Goal: Task Accomplishment & Management: Use online tool/utility

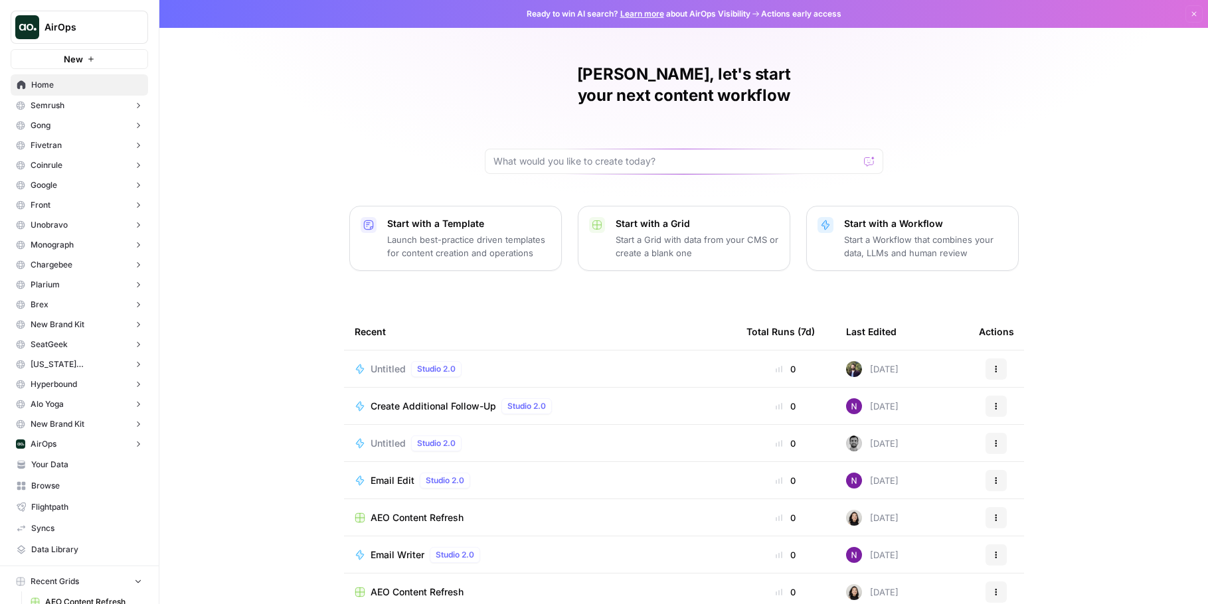
click at [70, 128] on button "Gong" at bounding box center [79, 126] width 137 height 20
click at [86, 169] on span "Opportunities" at bounding box center [93, 167] width 98 height 12
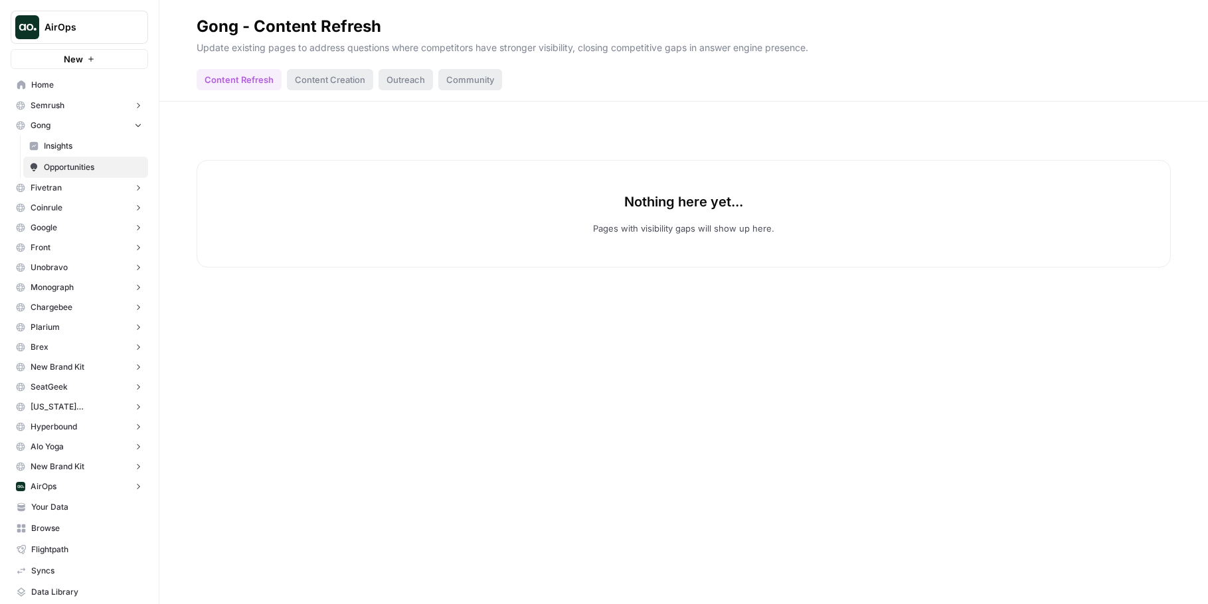
click at [332, 74] on div "Content Creation" at bounding box center [330, 79] width 86 height 21
click at [330, 81] on div "Content Creation" at bounding box center [330, 79] width 86 height 21
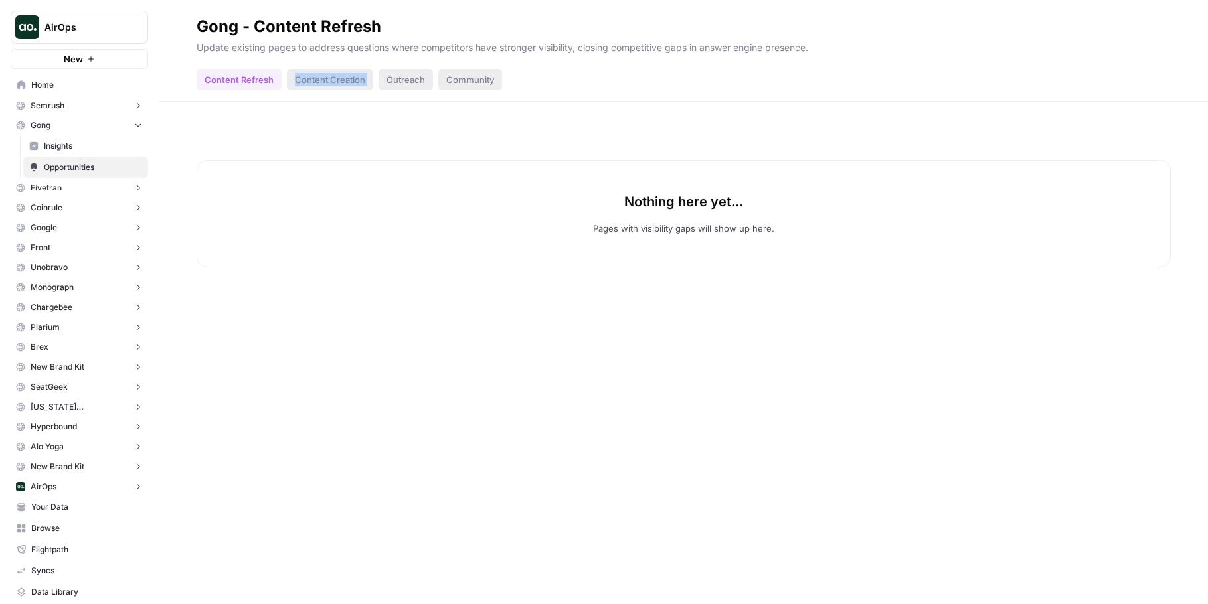
click at [330, 81] on div "Content Creation" at bounding box center [330, 79] width 86 height 21
click at [82, 27] on span "AirOps" at bounding box center [84, 27] width 80 height 13
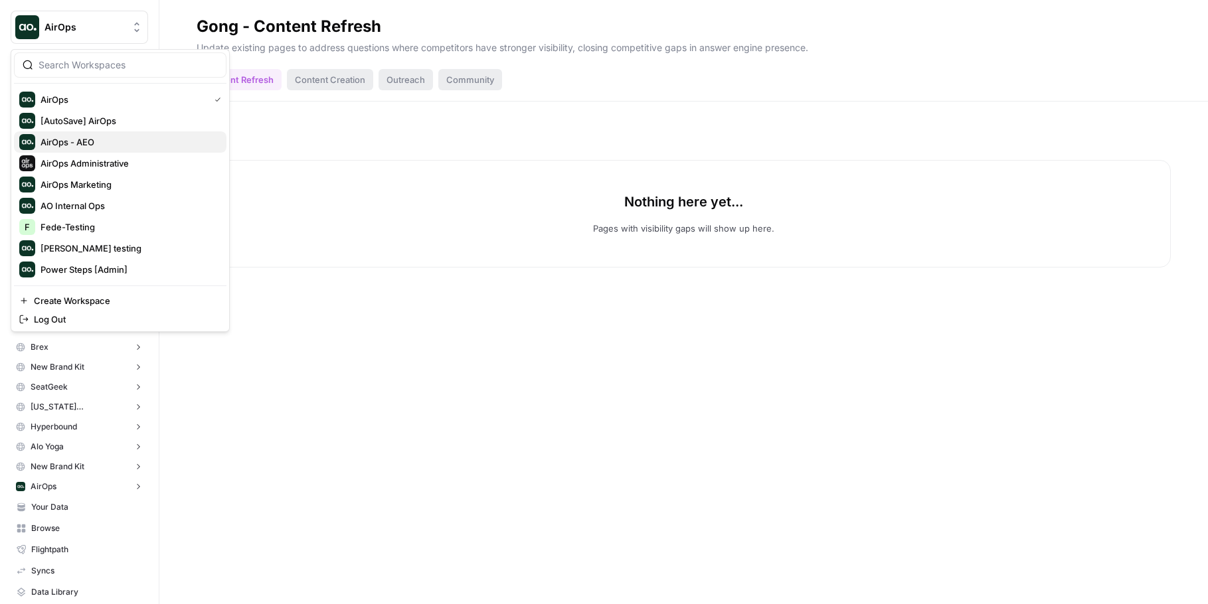
click at [102, 137] on span "AirOps - AEO" at bounding box center [128, 141] width 175 height 13
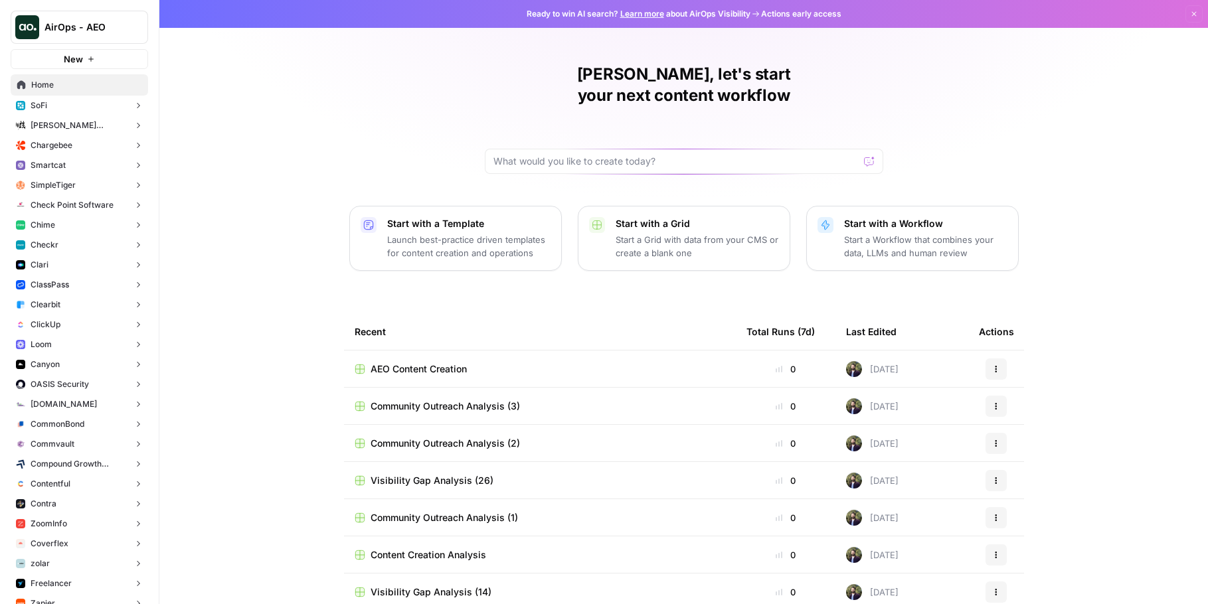
click at [70, 240] on button "Checkr" at bounding box center [79, 245] width 137 height 20
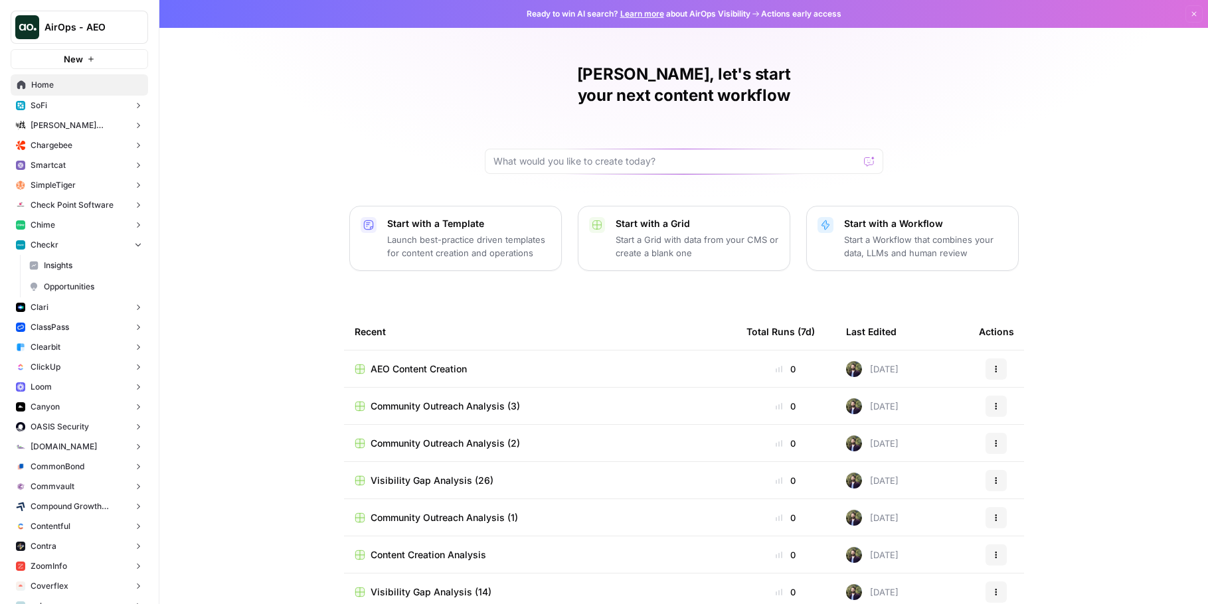
click at [81, 285] on span "Opportunities" at bounding box center [93, 287] width 98 height 12
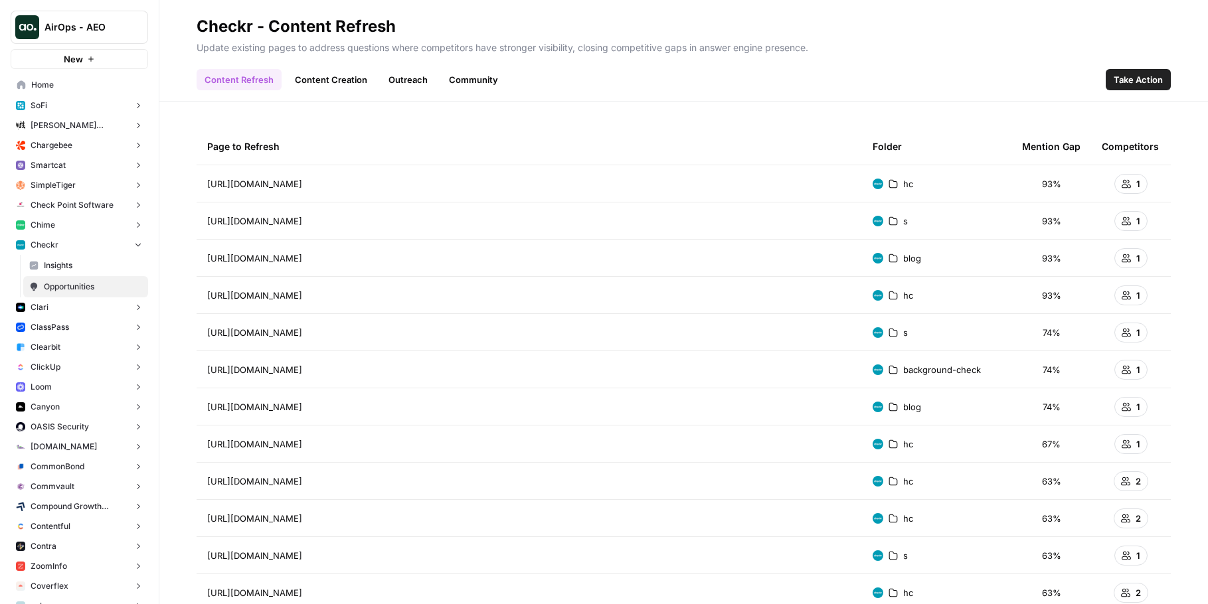
click at [1145, 73] on span "Take Action" at bounding box center [1137, 79] width 49 height 13
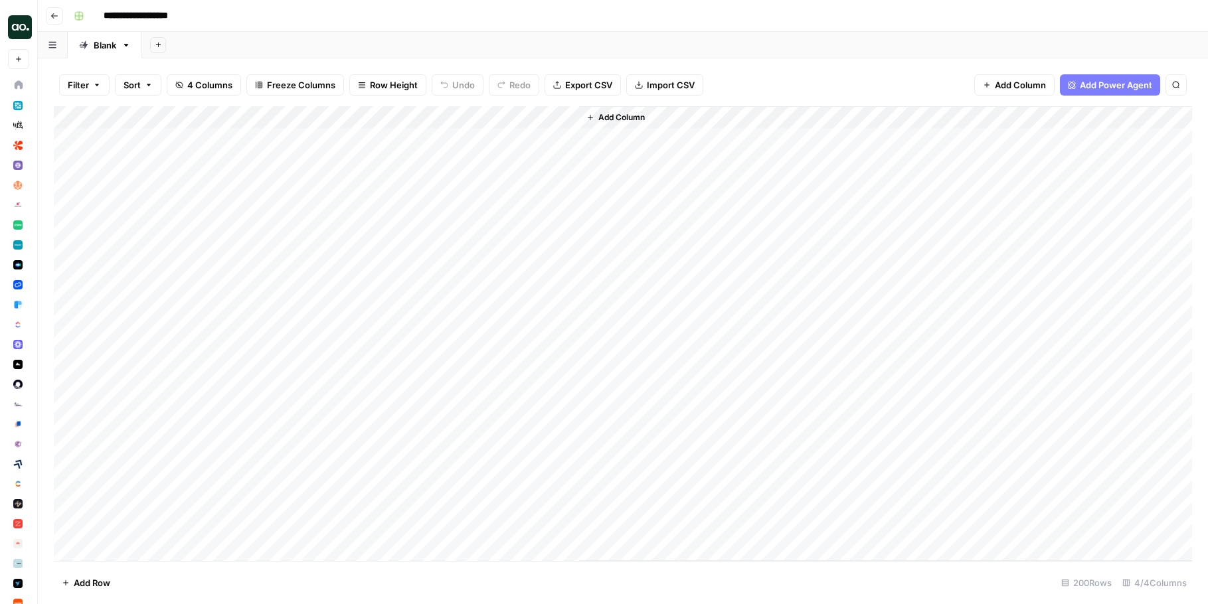
click at [410, 139] on div "Add Column" at bounding box center [623, 333] width 1138 height 455
click at [431, 139] on div "Add Column" at bounding box center [623, 333] width 1138 height 455
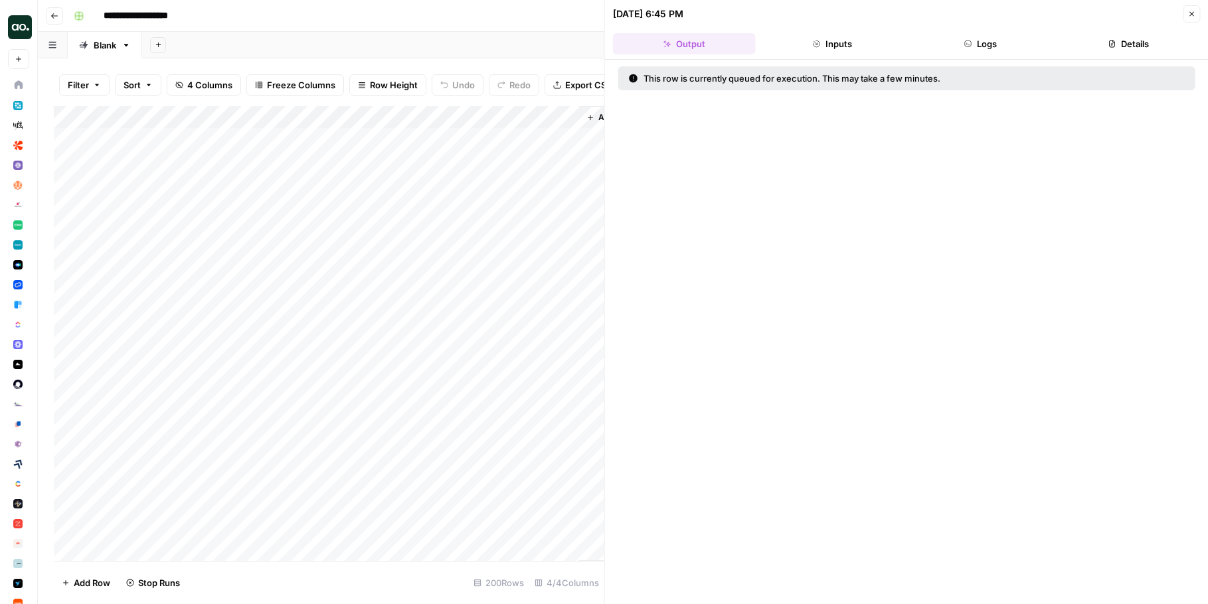
click at [840, 51] on button "Inputs" at bounding box center [832, 43] width 143 height 21
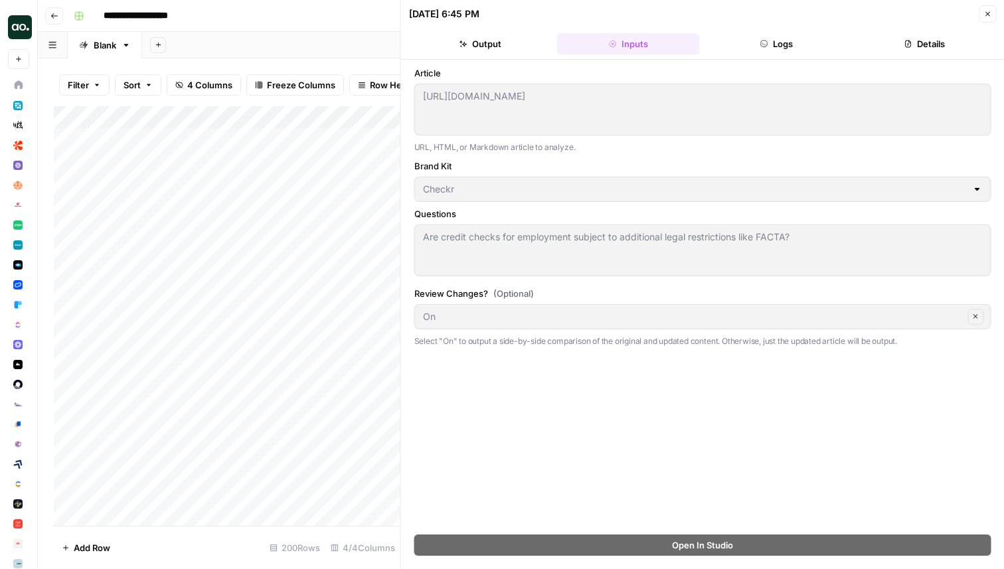
click at [986, 11] on icon "button" at bounding box center [987, 14] width 8 height 8
